Goal: Task Accomplishment & Management: Use online tool/utility

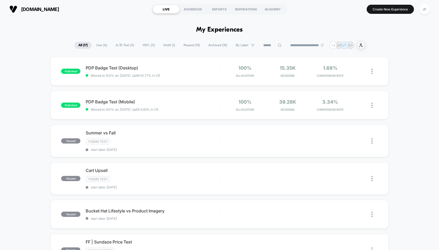
click at [381, 14] on section "Create New Experience JK" at bounding box center [361, 9] width 138 height 13
click at [381, 11] on button "Create New Experience" at bounding box center [389, 9] width 47 height 9
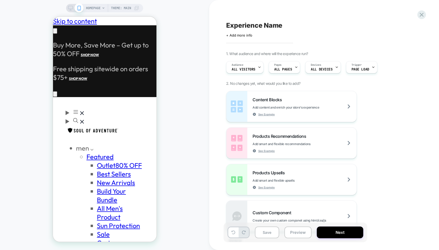
click at [243, 25] on span "Experience Name" at bounding box center [254, 25] width 56 height 8
type textarea "**********"
click at [311, 26] on icon at bounding box center [313, 25] width 7 height 7
click at [289, 71] on div "Pages ALL PAGES" at bounding box center [283, 67] width 28 height 12
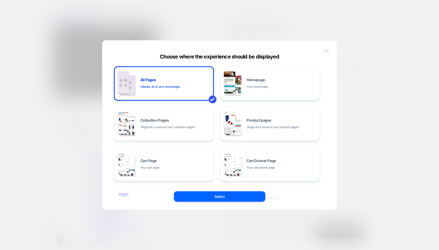
click at [326, 47] on button at bounding box center [326, 51] width 8 height 8
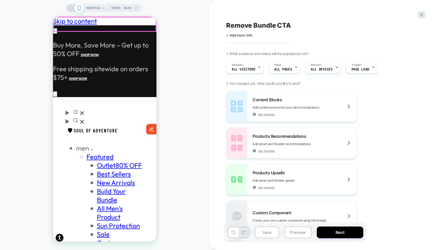
scroll to position [0, 81]
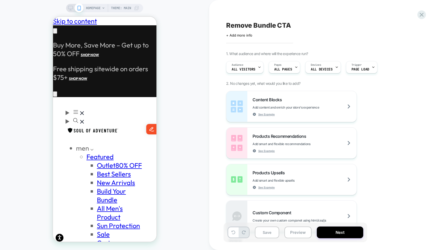
click at [93, 8] on span "HOMEPAGE" at bounding box center [93, 8] width 15 height 8
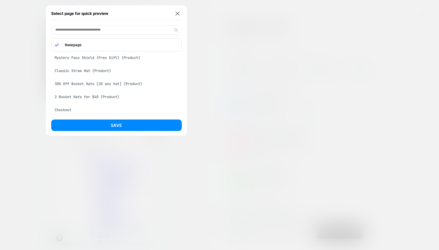
click at [98, 30] on input at bounding box center [116, 29] width 130 height 9
paste input "**********"
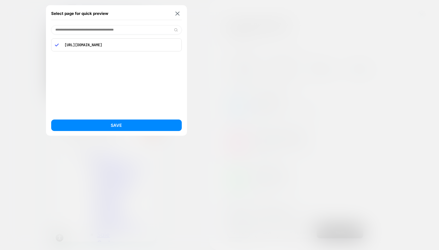
click at [95, 31] on input "**********" at bounding box center [116, 29] width 130 height 9
drag, startPoint x: 72, startPoint y: 28, endPoint x: 38, endPoint y: 28, distance: 33.4
click at [66, 12] on div "**********" at bounding box center [104, 8] width 77 height 8
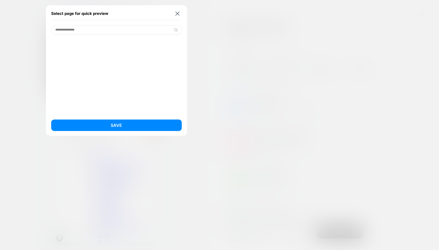
drag, startPoint x: 56, startPoint y: 29, endPoint x: 100, endPoint y: 28, distance: 44.1
click at [100, 28] on input "**********" at bounding box center [116, 29] width 130 height 9
paste input
type input "*"
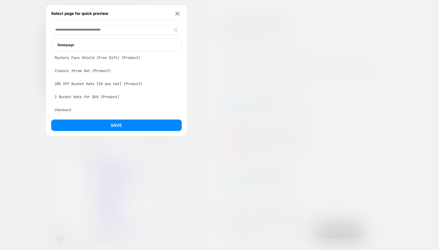
scroll to position [0, 0]
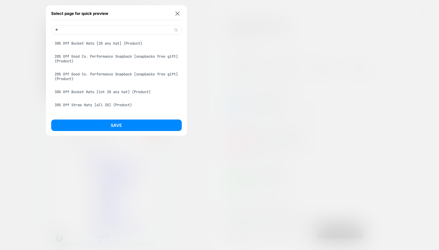
type input "**"
click at [95, 41] on div "30% Off Bucket Hats [20 any hat] (Product)" at bounding box center [116, 43] width 130 height 10
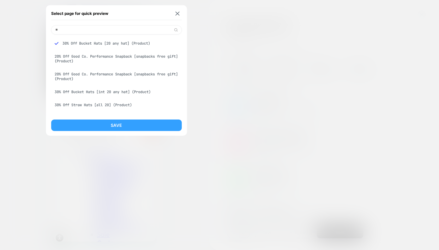
scroll to position [0, 81]
click at [98, 124] on button "Save" at bounding box center [116, 125] width 130 height 11
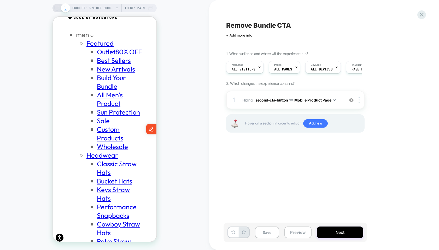
scroll to position [0, 0]
click at [57, 7] on icon at bounding box center [57, 8] width 5 height 5
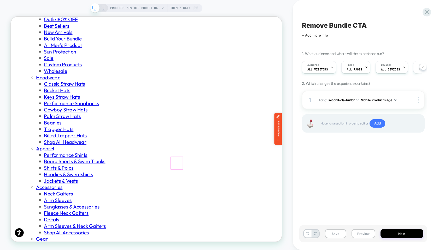
scroll to position [0, 0]
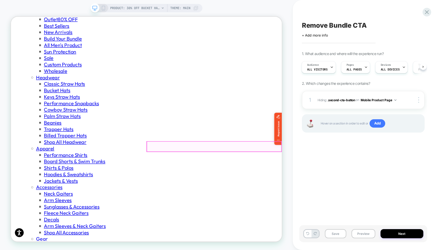
scroll to position [0, 327]
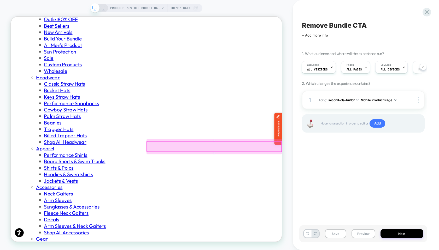
click at [251, 190] on div at bounding box center [282, 190] width 180 height 14
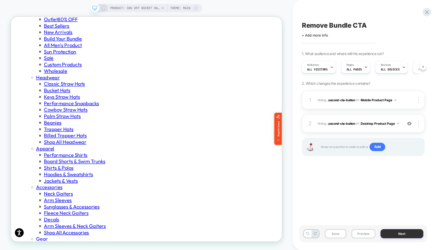
click at [399, 234] on button "Next" at bounding box center [401, 233] width 43 height 9
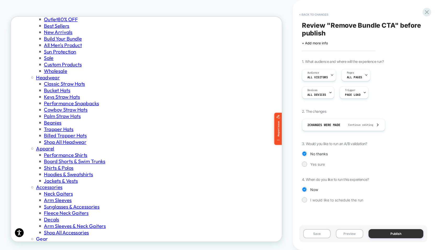
click at [392, 232] on button "Publish" at bounding box center [395, 233] width 55 height 9
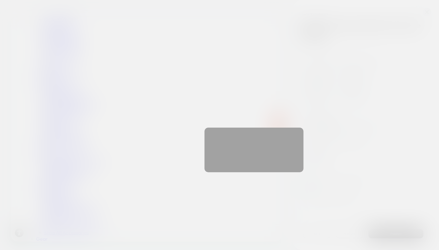
scroll to position [0, 0]
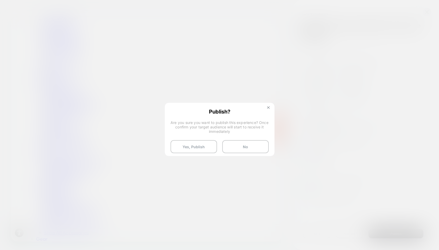
click at [268, 107] on img at bounding box center [268, 107] width 3 height 3
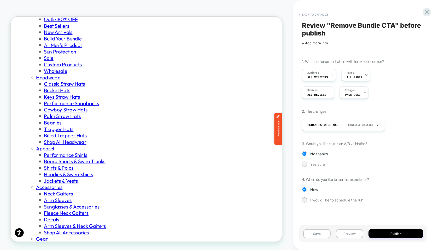
click at [310, 164] on span "Yes sure" at bounding box center [317, 164] width 15 height 4
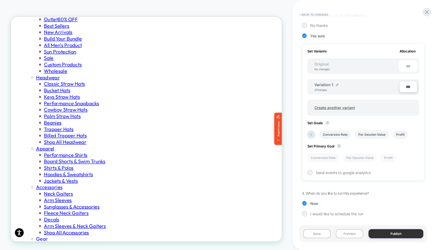
scroll to position [129, 0]
click at [384, 233] on button "Publish" at bounding box center [395, 233] width 55 height 9
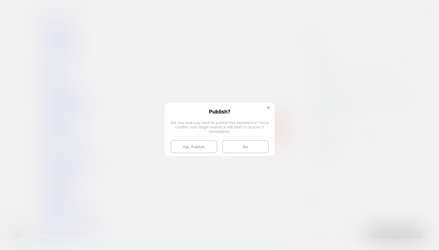
click at [192, 139] on div "Publish? Are you sure you want to publish this experience? Once confirm your ta…" at bounding box center [219, 130] width 109 height 55
click at [192, 145] on button "Yes, Publish" at bounding box center [193, 146] width 46 height 13
